Goal: Task Accomplishment & Management: Manage account settings

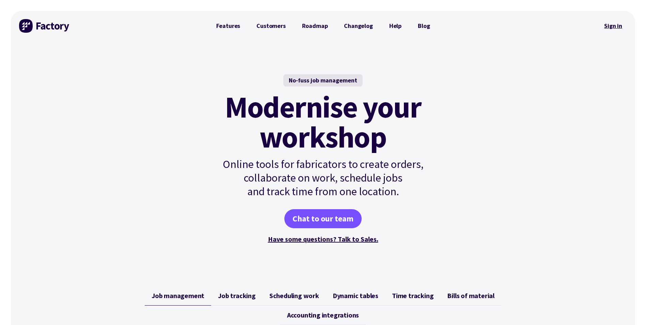
click at [607, 28] on link "Sign in" at bounding box center [613, 26] width 28 height 16
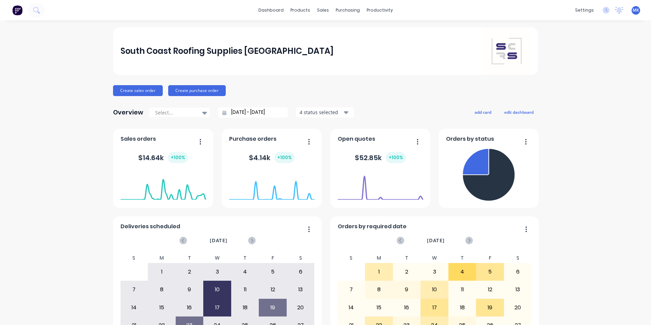
click at [632, 14] on div "MK South Coast Roofing Supplies S... Mariah Kuballa Administrator Profile Sign …" at bounding box center [636, 10] width 9 height 9
click at [633, 10] on span "MK" at bounding box center [636, 10] width 6 height 6
click at [596, 85] on button "Sign out" at bounding box center [594, 86] width 90 height 14
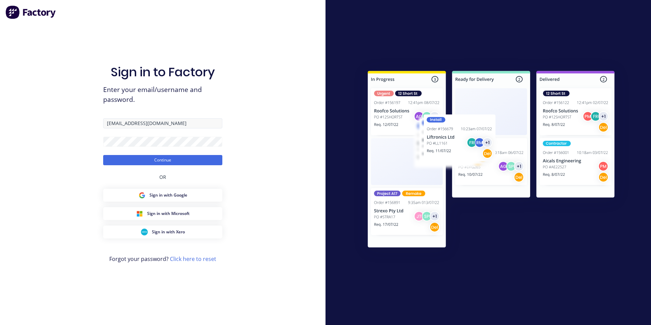
click at [111, 123] on input "[EMAIL_ADDRESS][DOMAIN_NAME]" at bounding box center [162, 123] width 119 height 10
click at [111, 123] on input "Info@scrs.net.au" at bounding box center [162, 123] width 119 height 10
type input "mariah@scrs.net.au"
click at [0, 205] on html "Sign in to Factory Enter your email/username and password. mariah@scrs.net.au C…" at bounding box center [325, 162] width 651 height 325
click at [160, 152] on form "mariah@scrs.net.au Continue" at bounding box center [162, 141] width 119 height 47
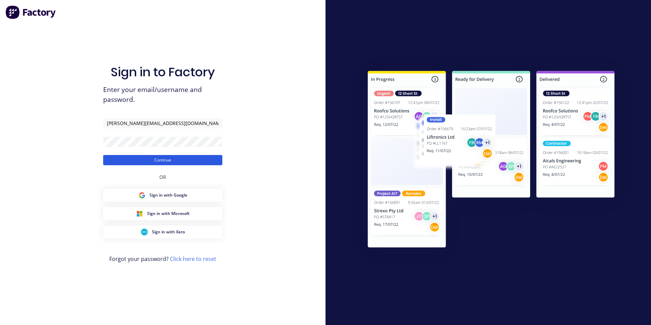
click at [160, 161] on button "Continue" at bounding box center [162, 160] width 119 height 10
